Goal: Use online tool/utility: Utilize a website feature to perform a specific function

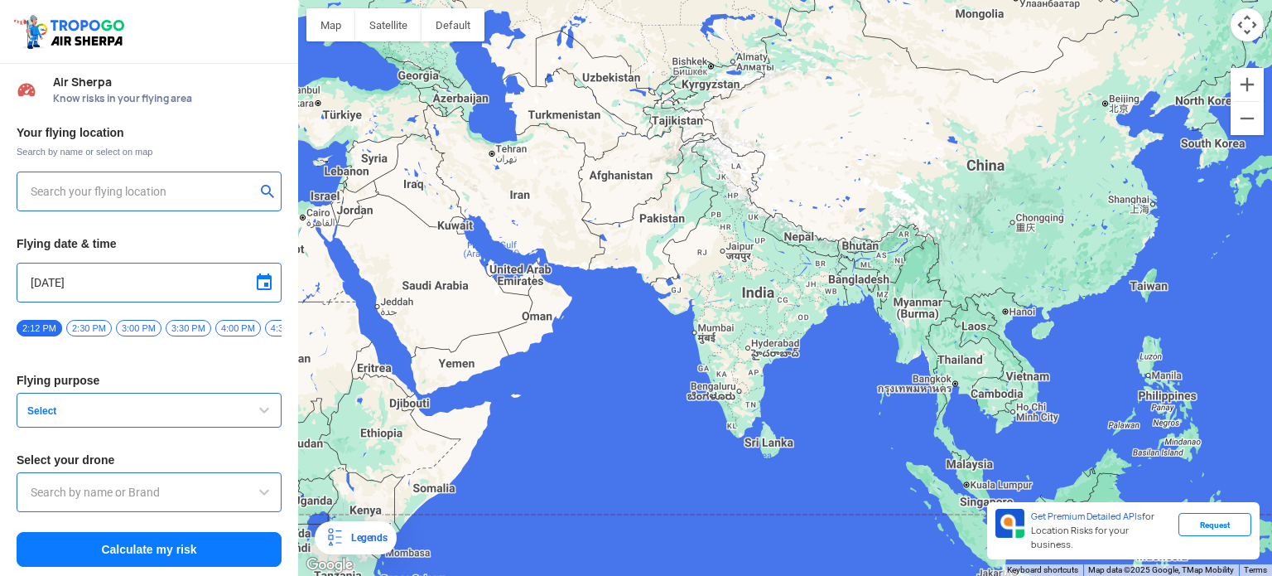
type input "Throttle Dopo"
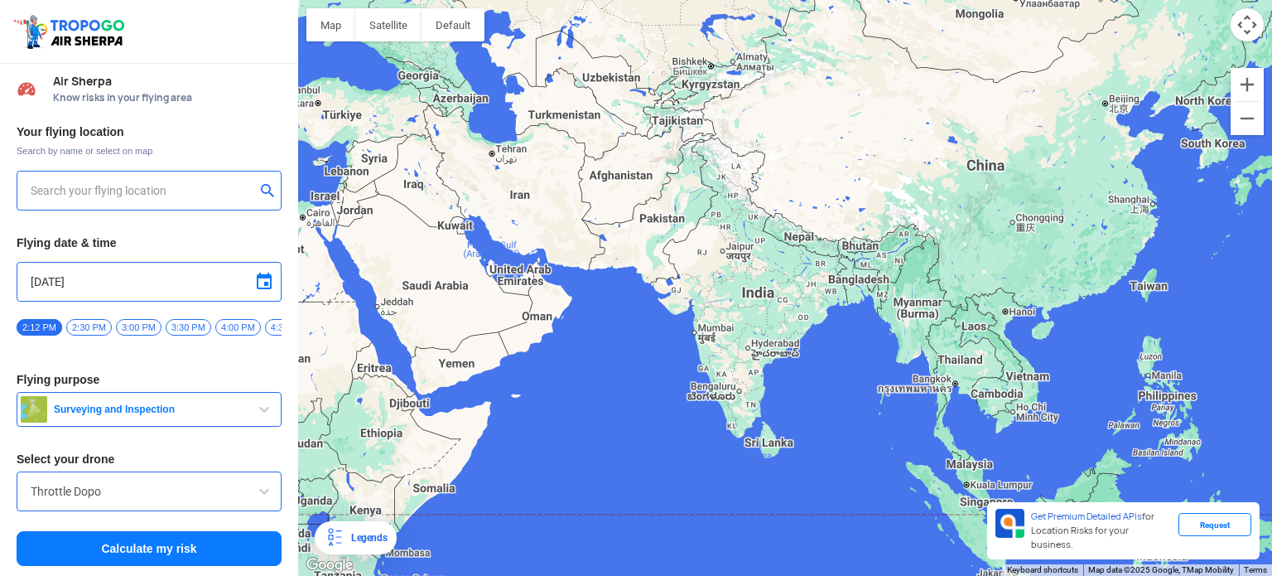
scroll to position [6, 0]
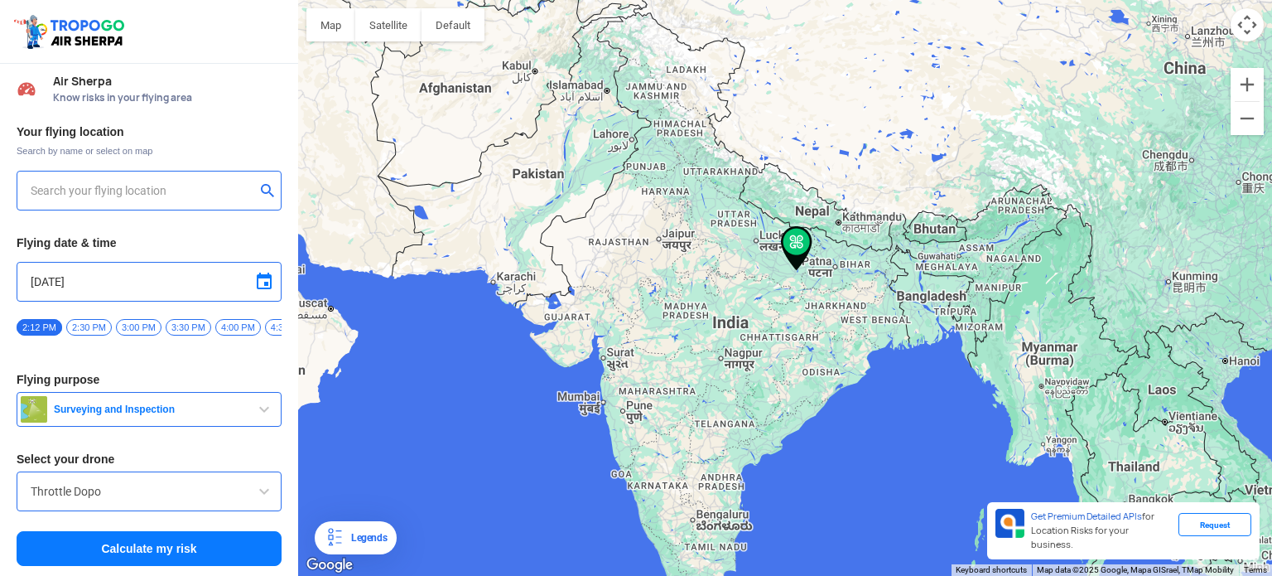
type input "Vill & Post-Narayanpur, ([GEOGRAPHIC_DATA]) [GEOGRAPHIC_DATA], C36W+[GEOGRAPHIC…"
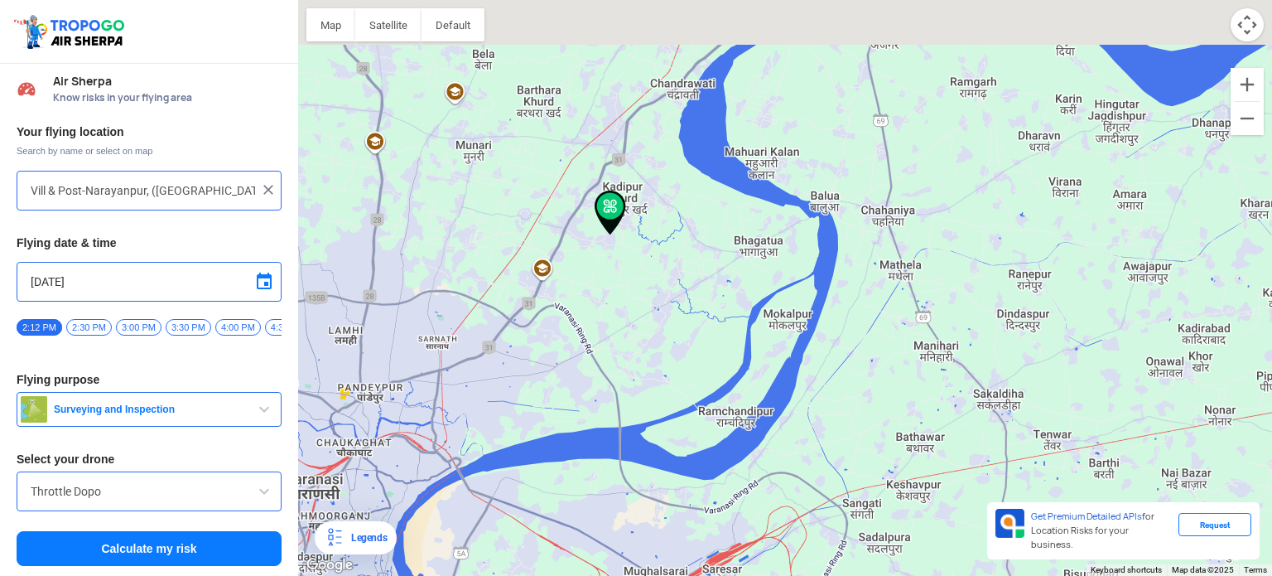
drag, startPoint x: 604, startPoint y: 107, endPoint x: 598, endPoint y: 306, distance: 198.9
click at [602, 330] on div at bounding box center [785, 288] width 974 height 576
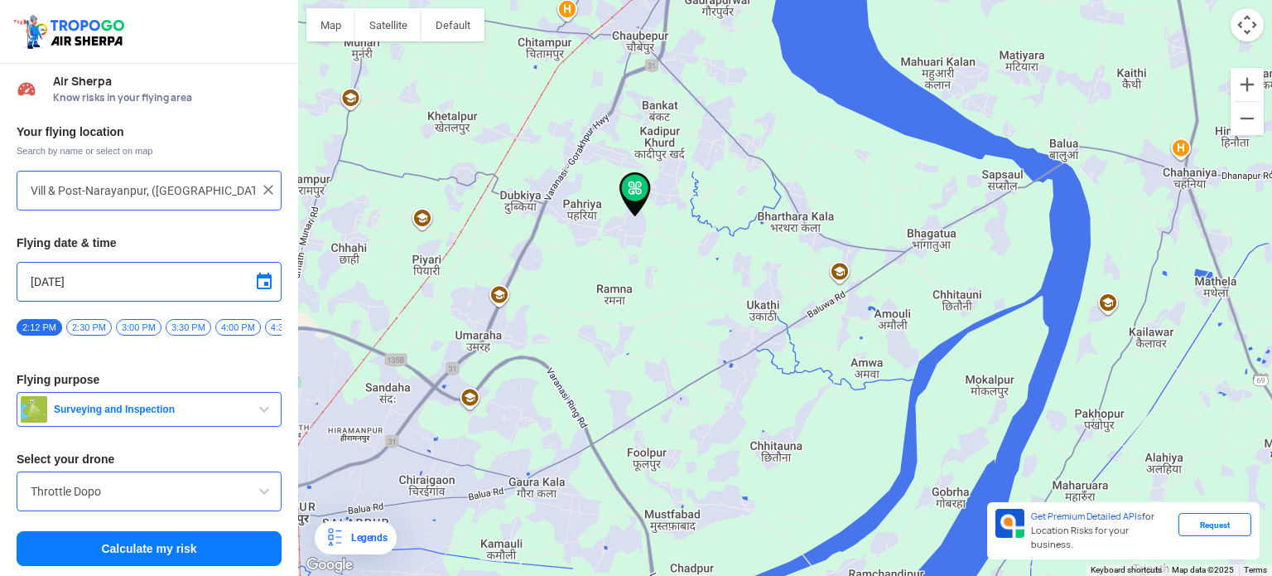
drag, startPoint x: 610, startPoint y: 239, endPoint x: 615, endPoint y: 229, distance: 10.4
click at [615, 229] on div at bounding box center [785, 288] width 974 height 576
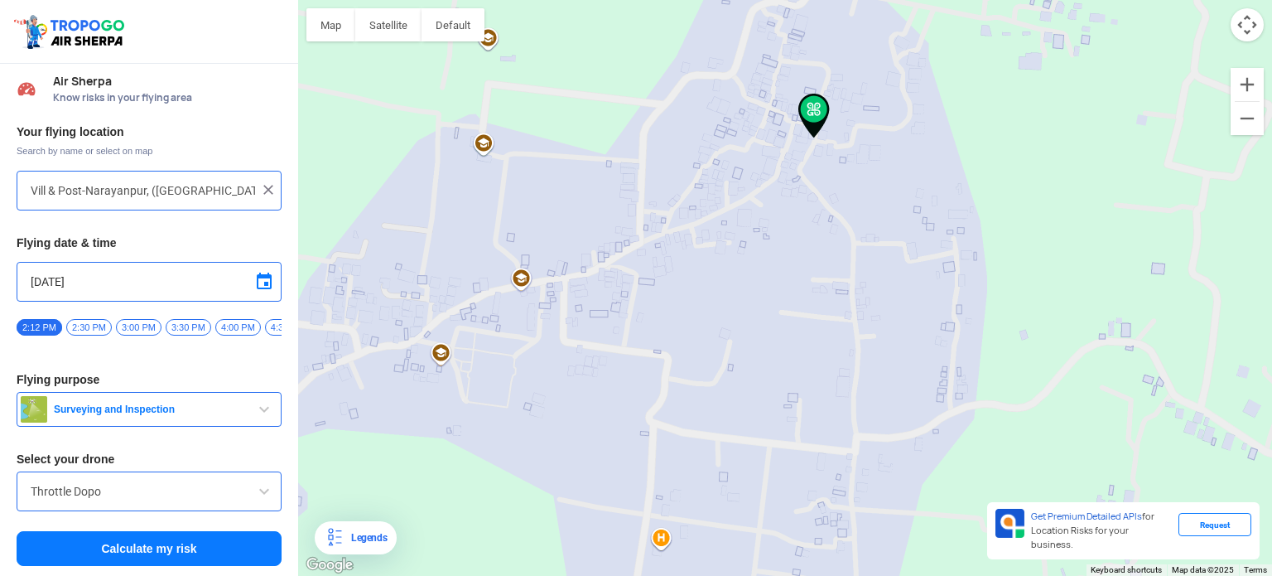
drag, startPoint x: 836, startPoint y: 165, endPoint x: 800, endPoint y: 216, distance: 62.5
click at [800, 216] on div at bounding box center [785, 288] width 974 height 576
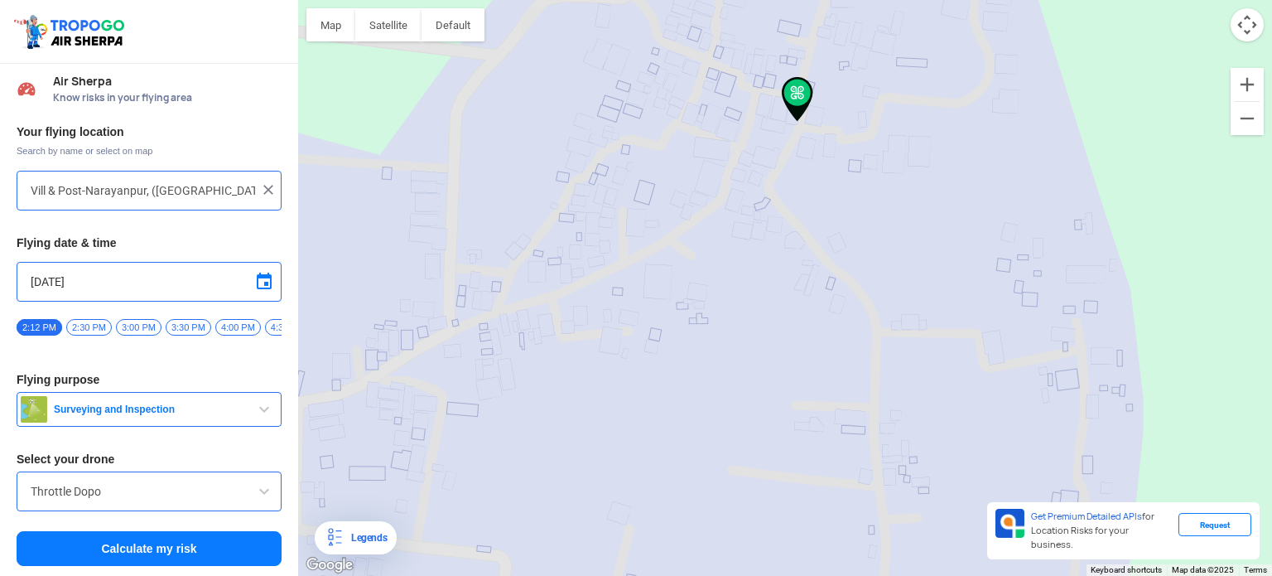
click at [136, 494] on input "Throttle Dopo" at bounding box center [149, 491] width 237 height 20
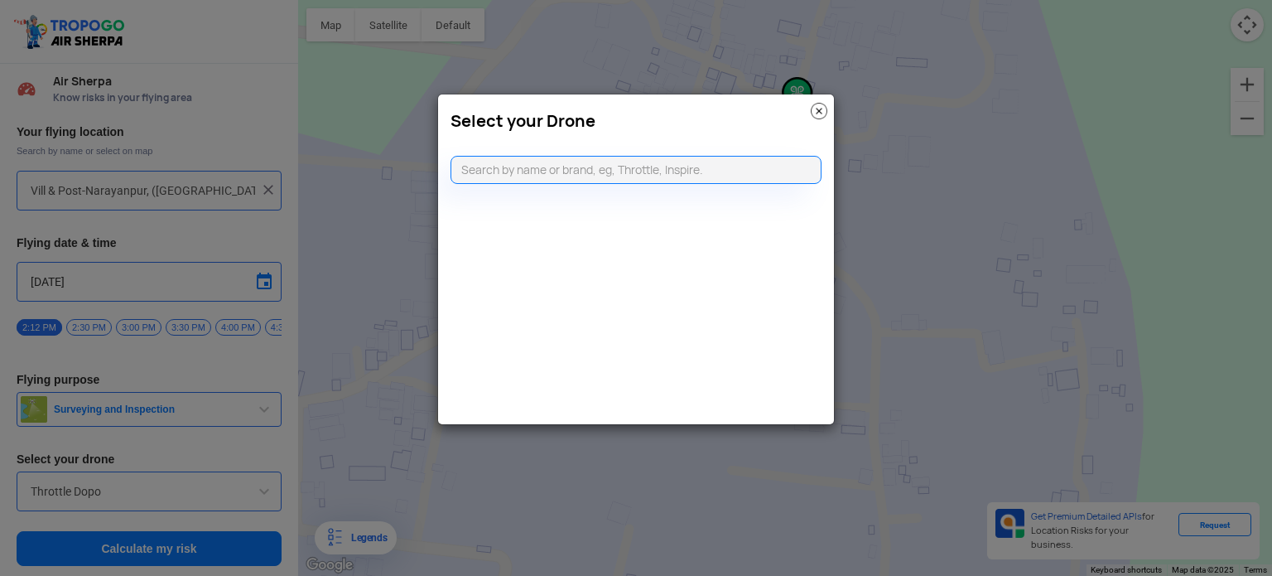
click at [136, 494] on modal-container "Select your Drone" at bounding box center [636, 288] width 1272 height 576
click at [567, 178] on input "text" at bounding box center [636, 170] width 371 height 28
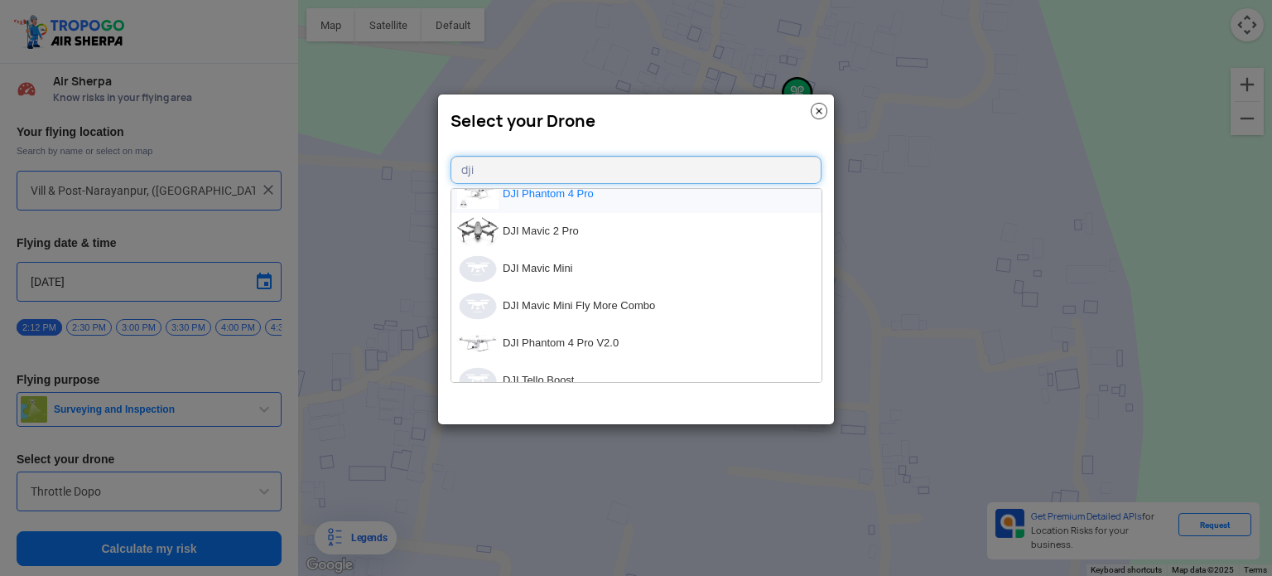
scroll to position [911, 0]
type input "dji"
click at [698, 267] on li "DJI Mavic Mini" at bounding box center [636, 265] width 370 height 37
type input "DJI Mavic Mini"
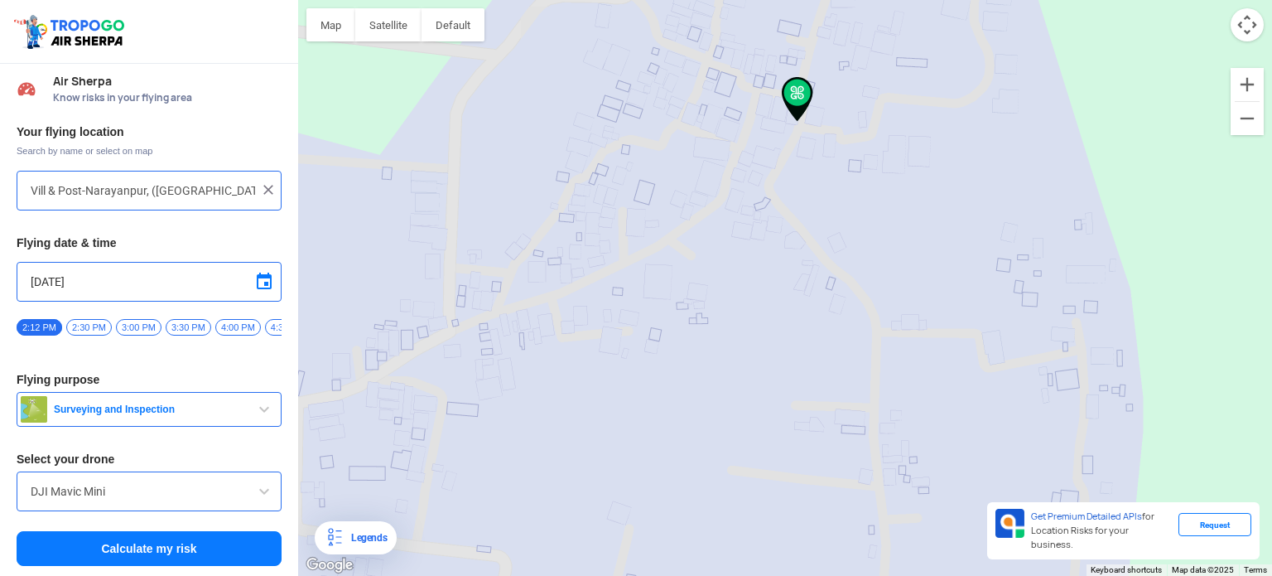
click at [177, 546] on button "Calculate my risk" at bounding box center [149, 548] width 265 height 35
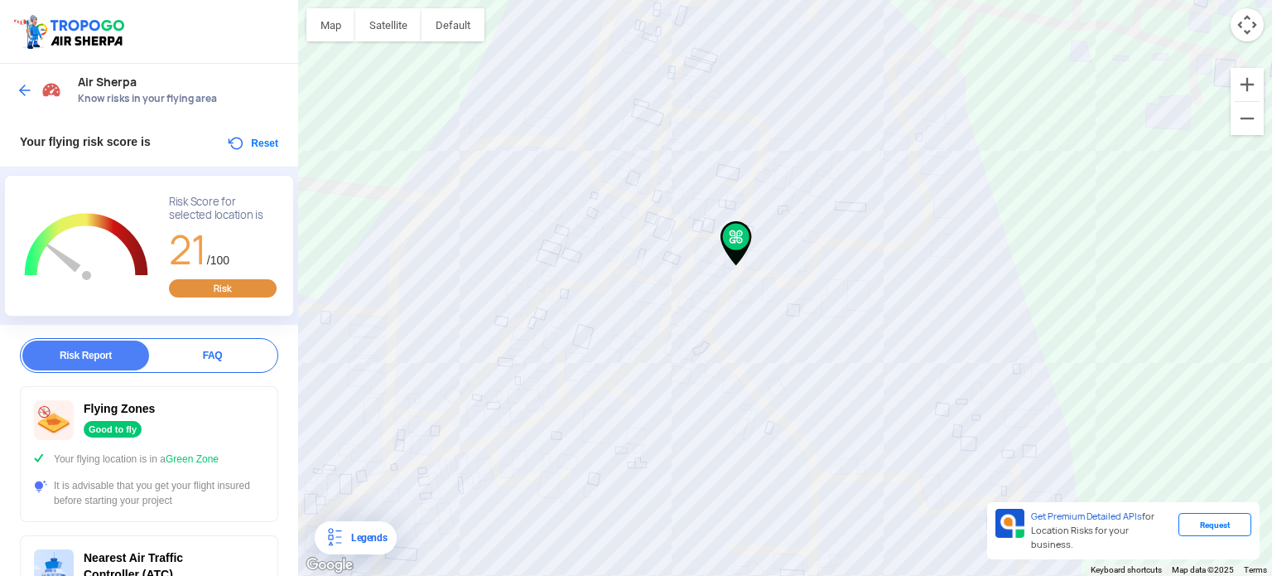
click at [224, 291] on div "Risk" at bounding box center [223, 288] width 108 height 18
click at [141, 103] on span "Know risks in your flying area" at bounding box center [180, 98] width 204 height 13
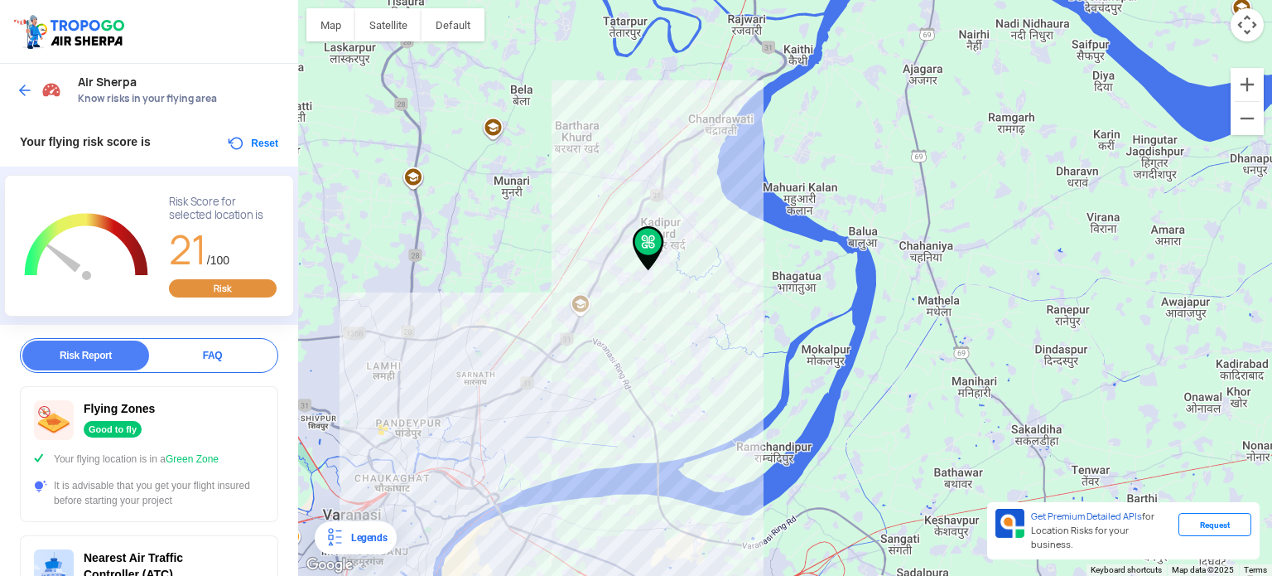
click at [355, 433] on div at bounding box center [785, 288] width 974 height 576
click at [424, 444] on div at bounding box center [785, 288] width 974 height 576
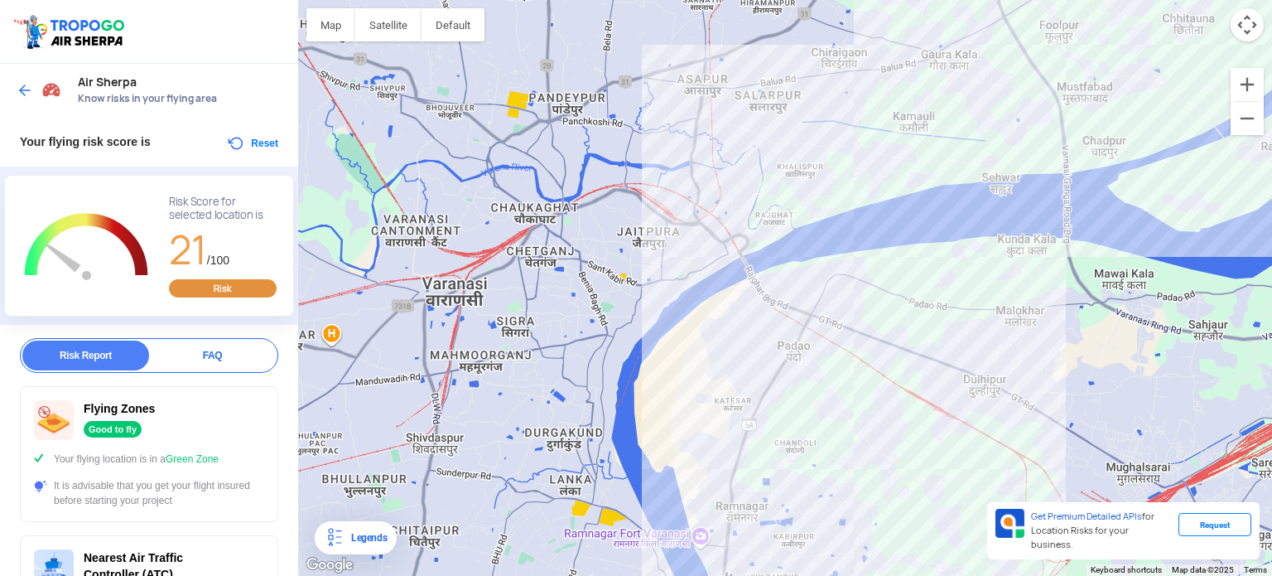
drag, startPoint x: 394, startPoint y: 460, endPoint x: 570, endPoint y: 152, distance: 354.7
click at [570, 152] on div at bounding box center [785, 288] width 974 height 576
click at [245, 146] on button "Reset" at bounding box center [252, 143] width 52 height 20
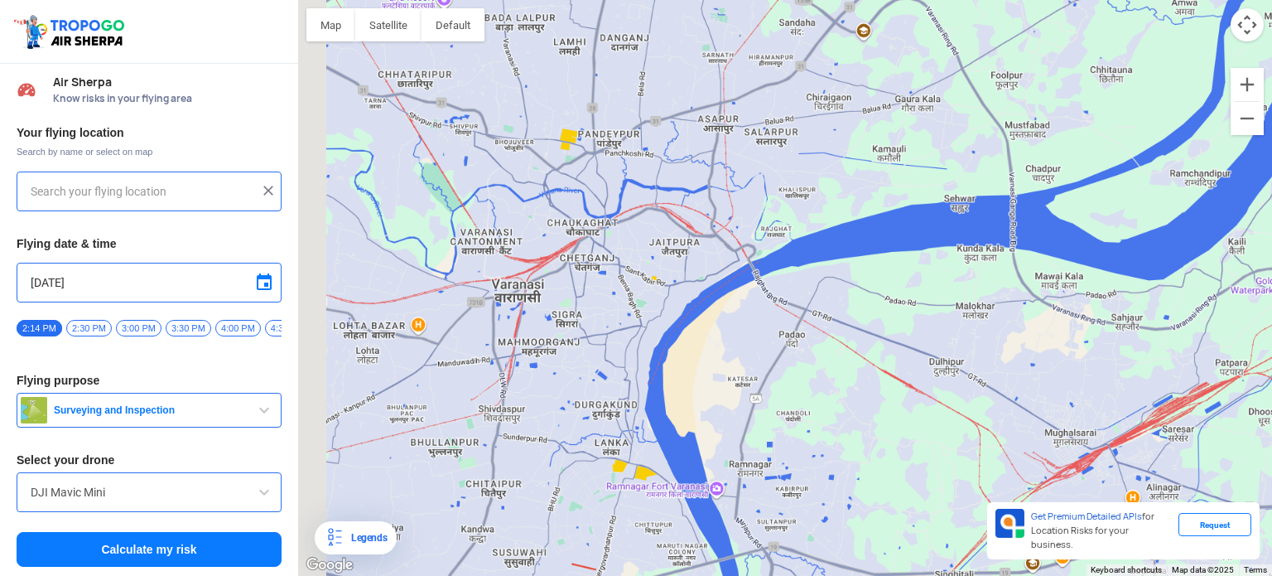
type input "Vill & Post-Narayanpur, ([GEOGRAPHIC_DATA]) [GEOGRAPHIC_DATA], C36W+[GEOGRAPHIC…"
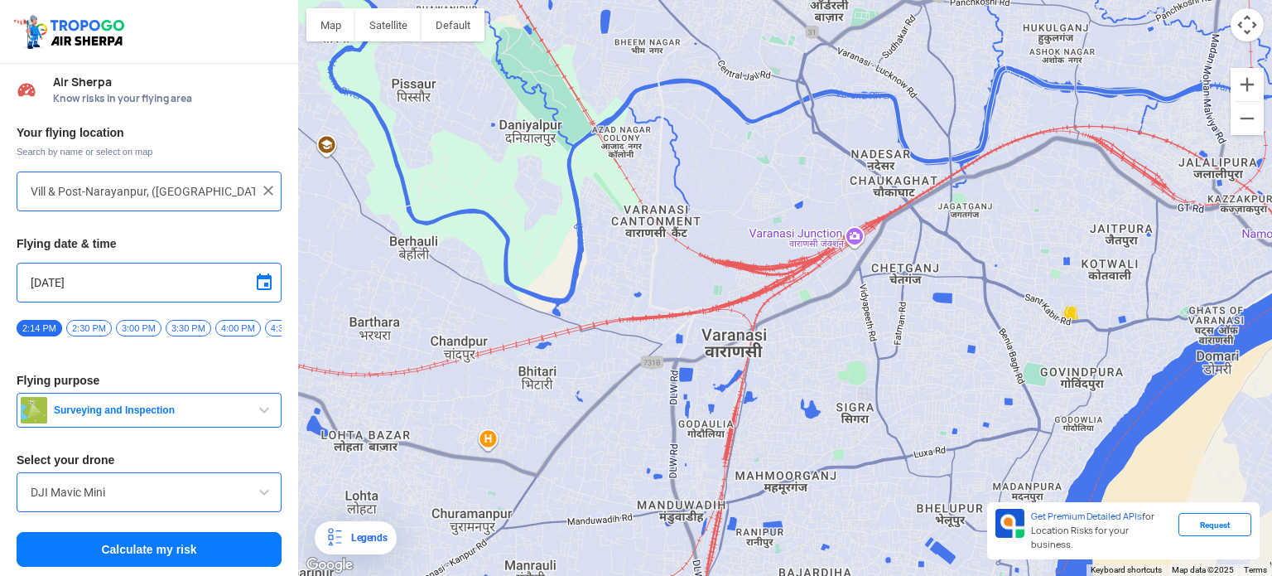
click at [269, 192] on img at bounding box center [268, 190] width 17 height 17
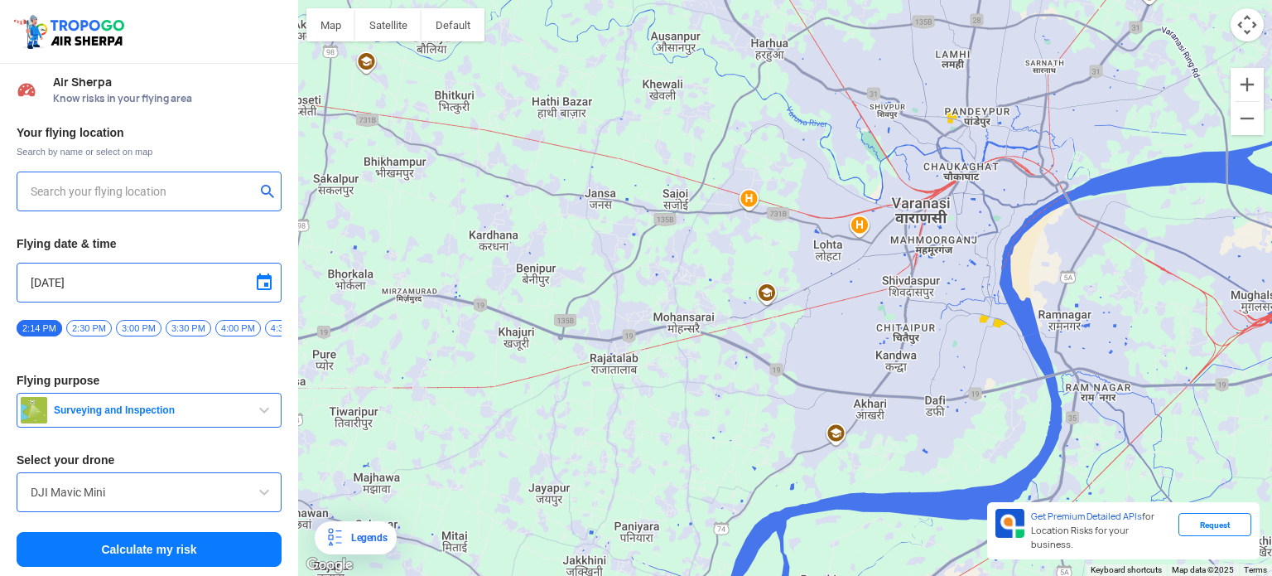
drag, startPoint x: 1042, startPoint y: 52, endPoint x: 1020, endPoint y: 259, distance: 208.3
click at [1020, 259] on div at bounding box center [785, 288] width 974 height 576
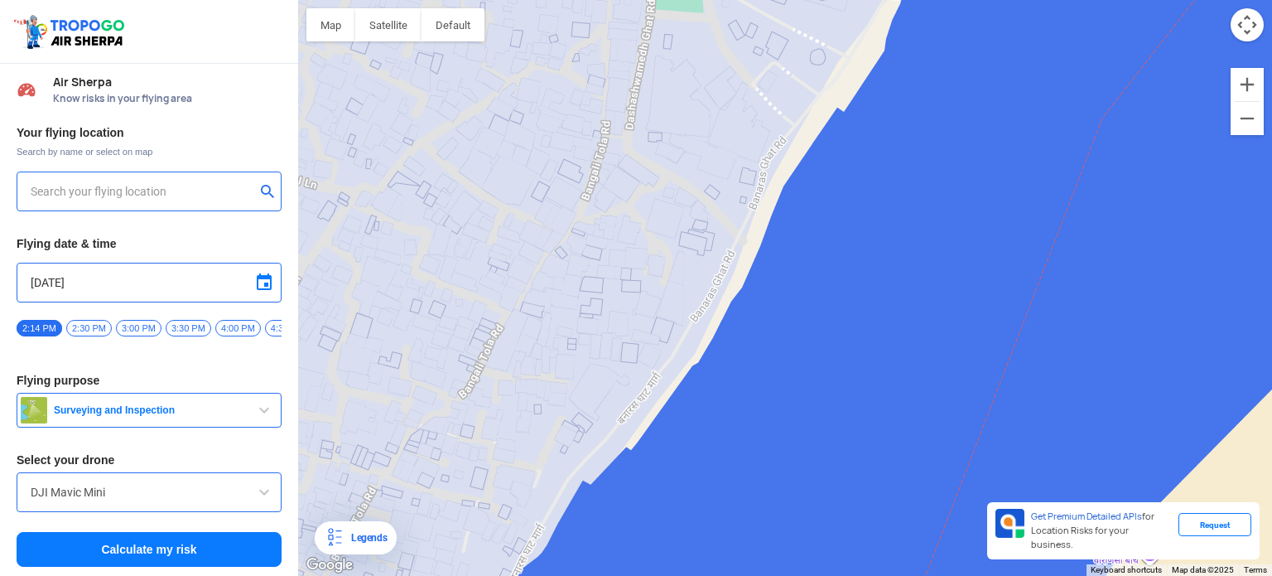
click at [716, 284] on div at bounding box center [785, 288] width 974 height 576
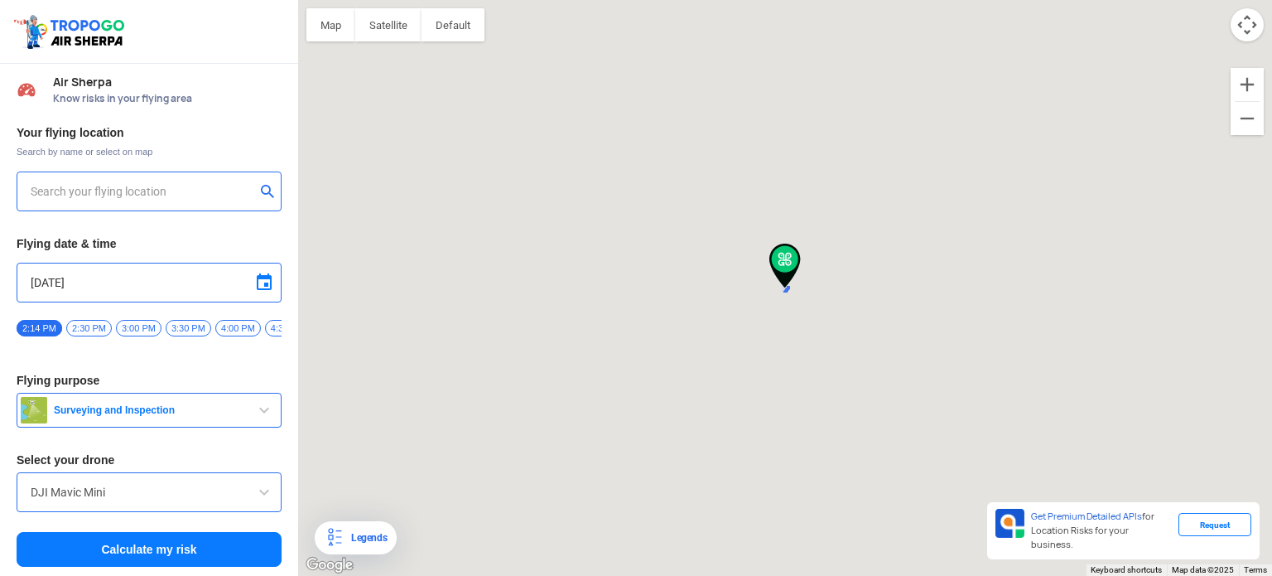
type input "Dashashwamedh Ghat Rd, Ghats of Varanasi, [GEOGRAPHIC_DATA], [GEOGRAPHIC_DATA],…"
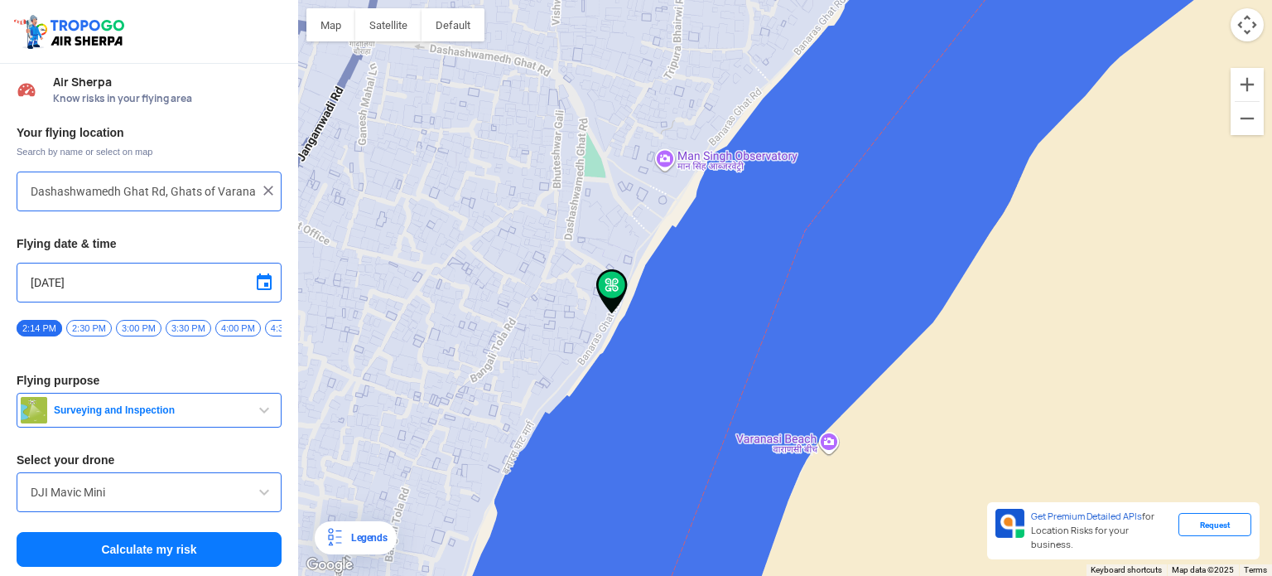
drag, startPoint x: 523, startPoint y: 413, endPoint x: 535, endPoint y: 249, distance: 164.4
click at [535, 249] on div at bounding box center [785, 288] width 974 height 576
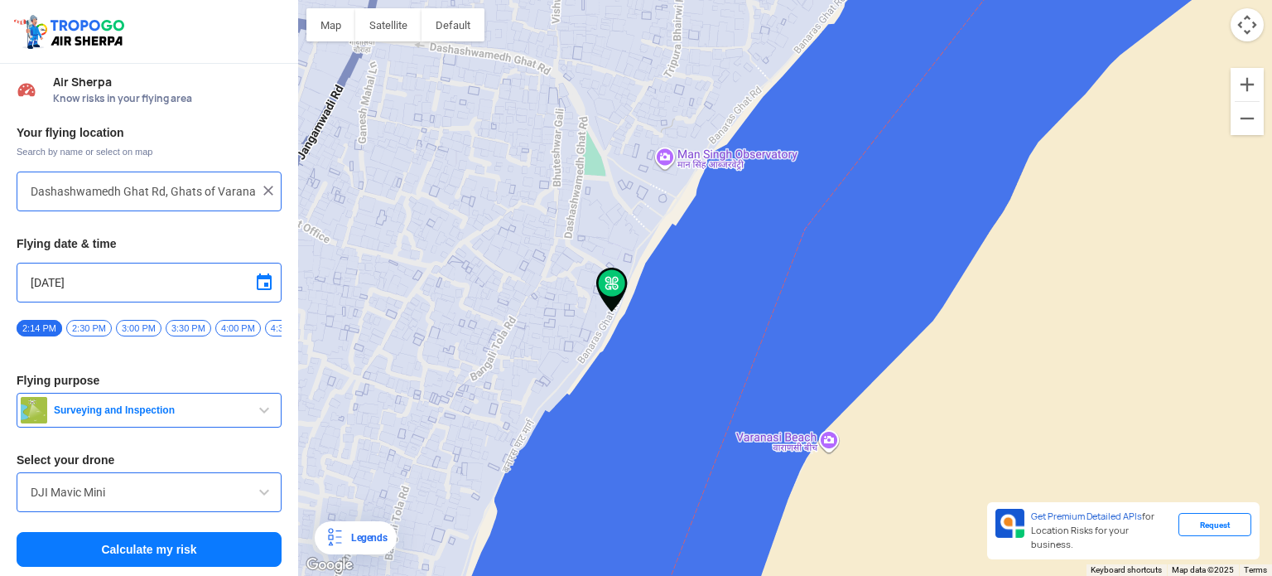
click at [214, 553] on button "Calculate my risk" at bounding box center [149, 549] width 265 height 35
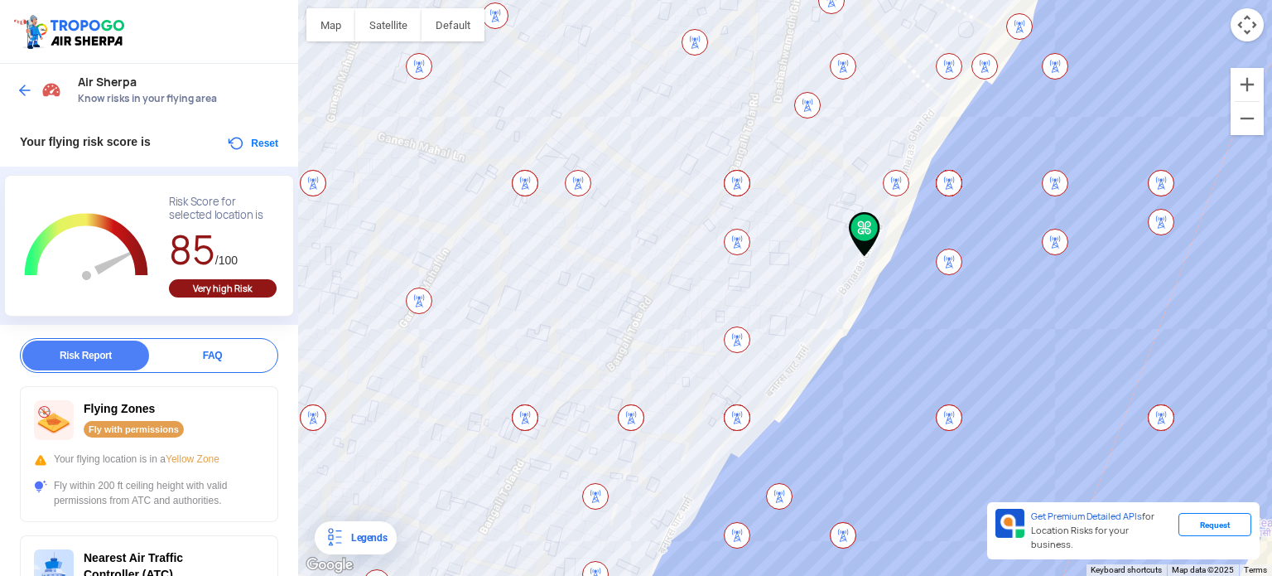
click at [359, 546] on div "Legends" at bounding box center [366, 538] width 42 height 20
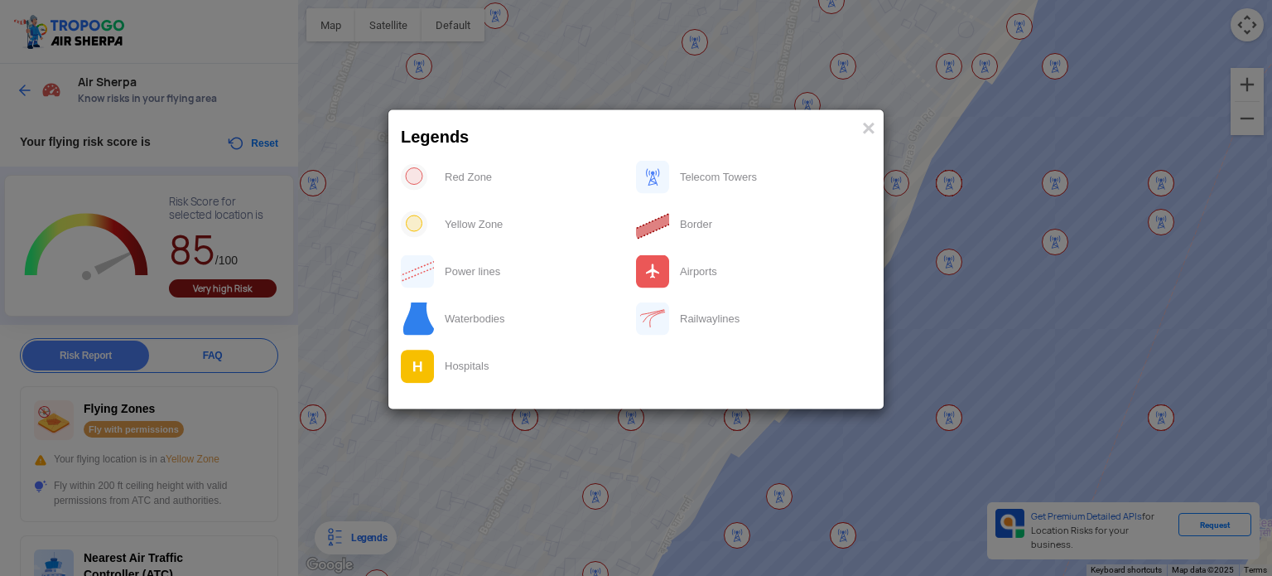
click at [475, 177] on div "Red Zone" at bounding box center [535, 177] width 201 height 34
click at [412, 183] on img at bounding box center [414, 177] width 27 height 27
click at [413, 228] on img at bounding box center [414, 224] width 27 height 27
drag, startPoint x: 411, startPoint y: 262, endPoint x: 414, endPoint y: 283, distance: 21.8
click at [412, 262] on img at bounding box center [418, 271] width 34 height 33
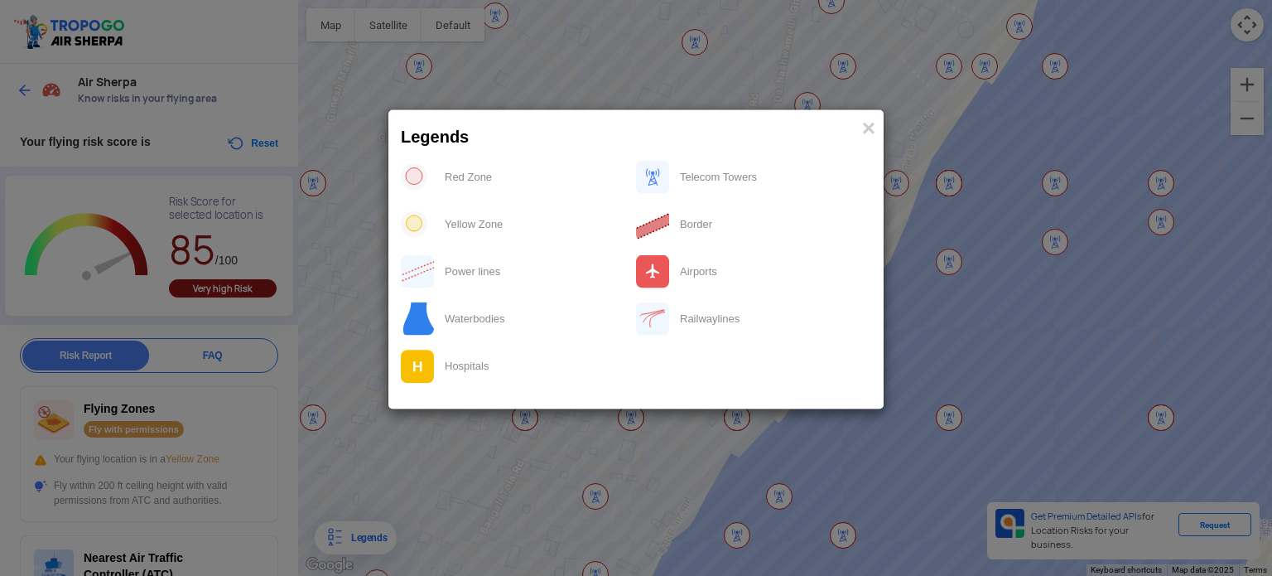
click at [422, 376] on img at bounding box center [418, 366] width 34 height 34
click at [866, 123] on span "×" at bounding box center [868, 127] width 13 height 26
